Goal: Check status

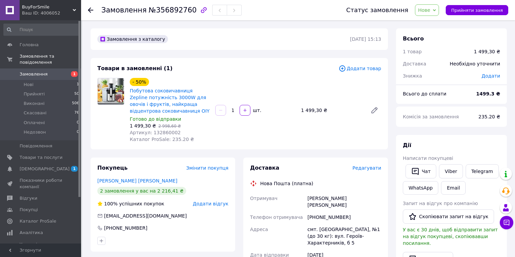
click at [33, 71] on span "Замовлення" at bounding box center [34, 74] width 28 height 6
